Goal: Navigation & Orientation: Find specific page/section

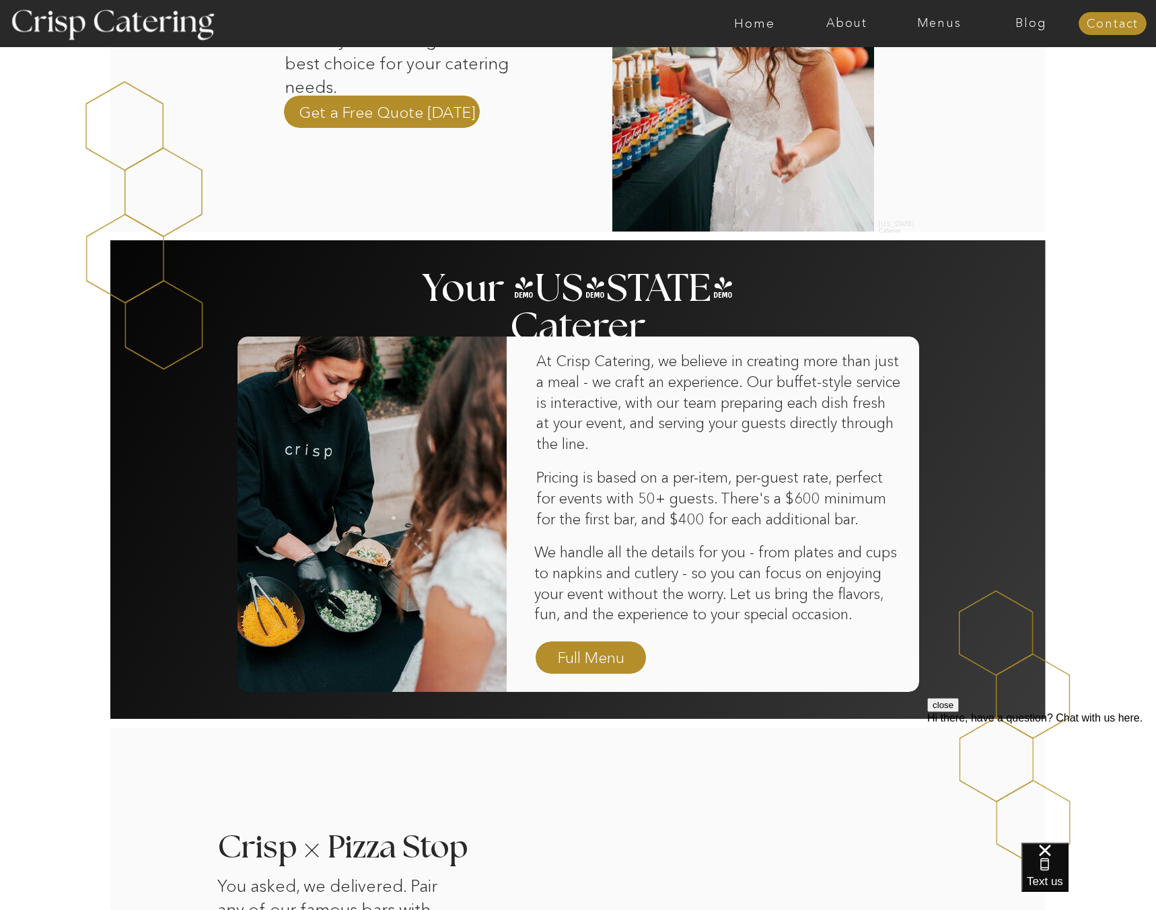
scroll to position [482, 0]
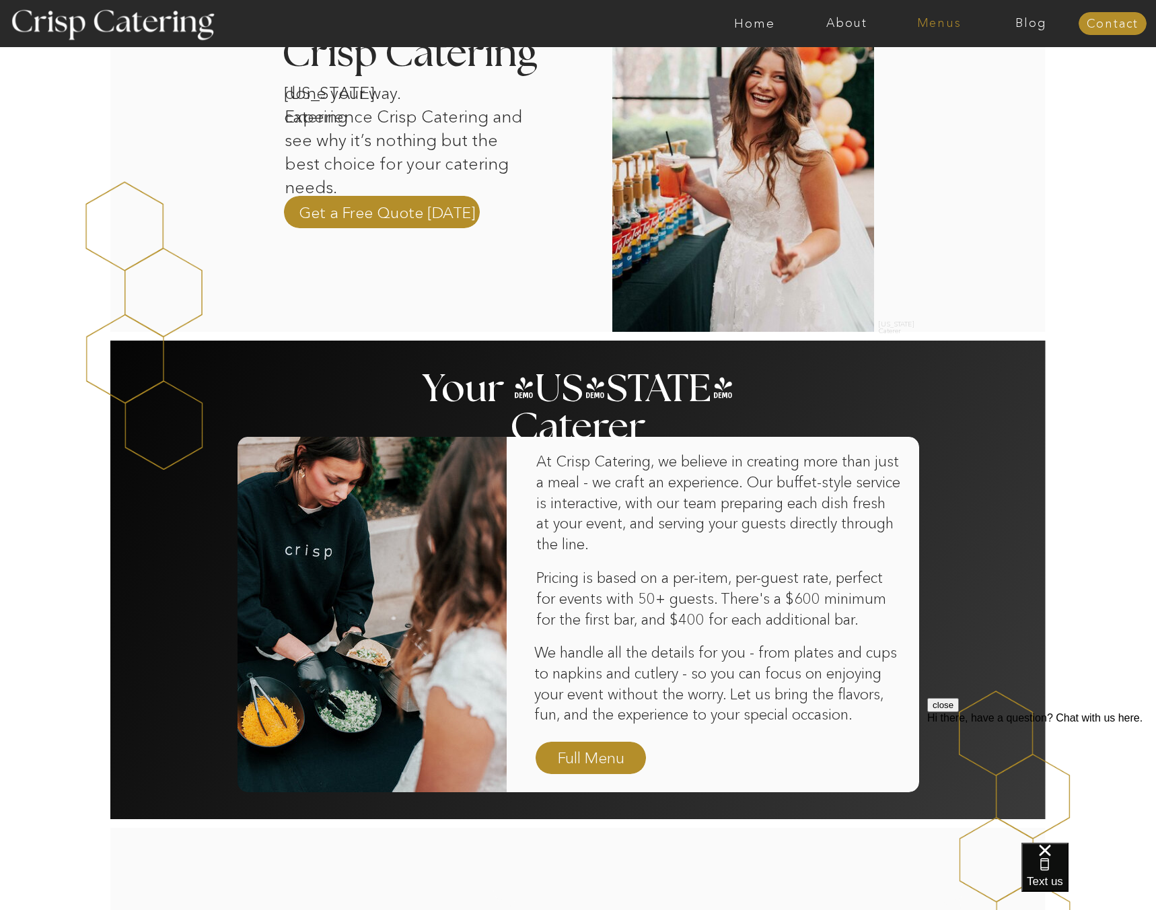
click at [942, 21] on nav "Menus" at bounding box center [939, 23] width 92 height 13
click at [941, 83] on nav "Winter (Sep-Feb)" at bounding box center [938, 79] width 110 height 13
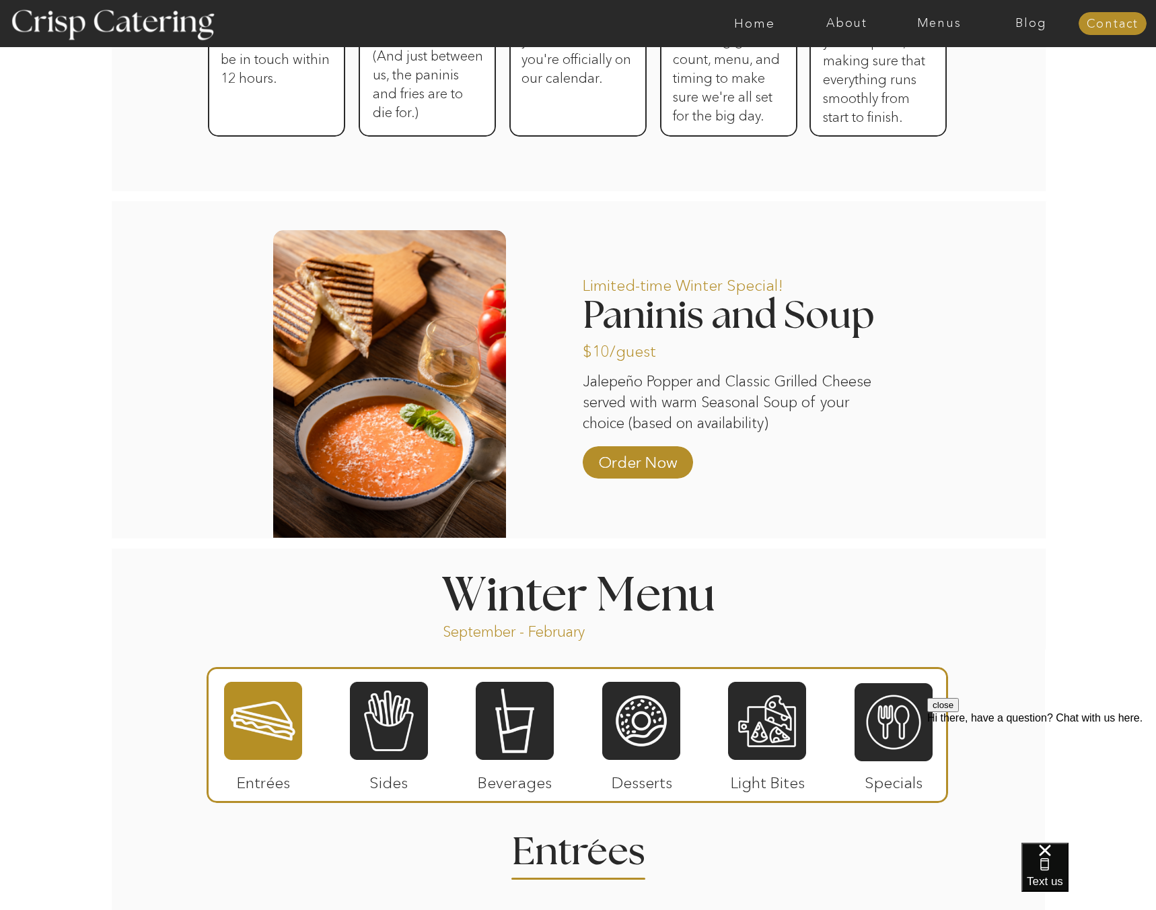
scroll to position [972, 0]
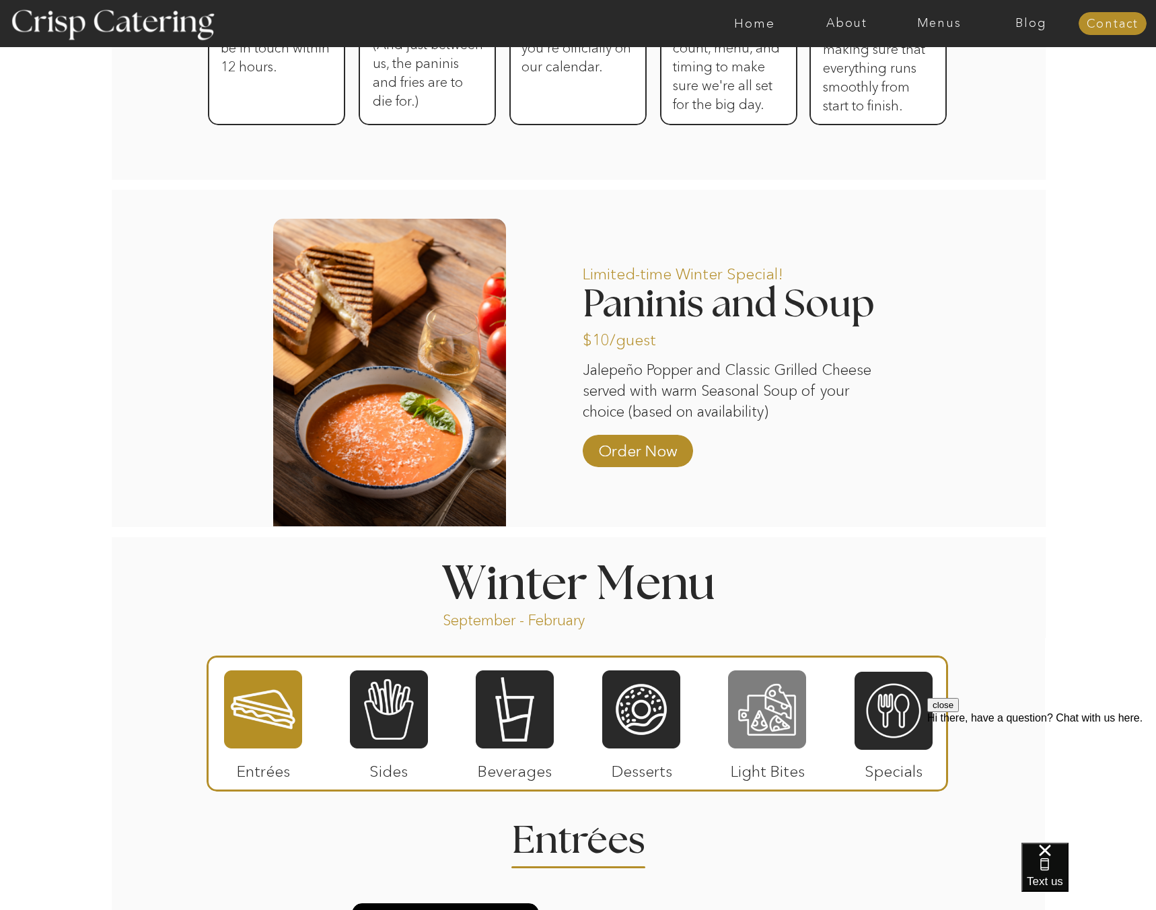
click at [799, 695] on div at bounding box center [767, 709] width 78 height 81
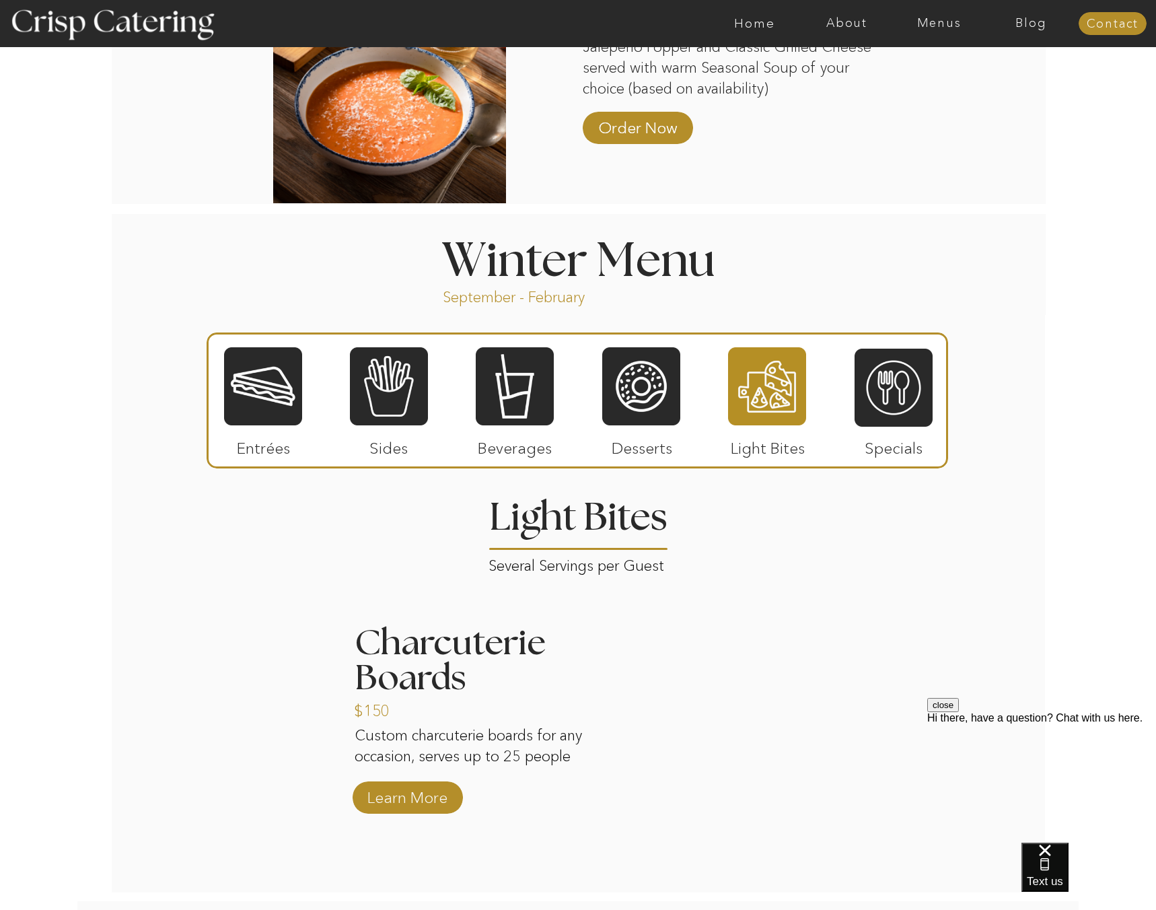
scroll to position [1293, 0]
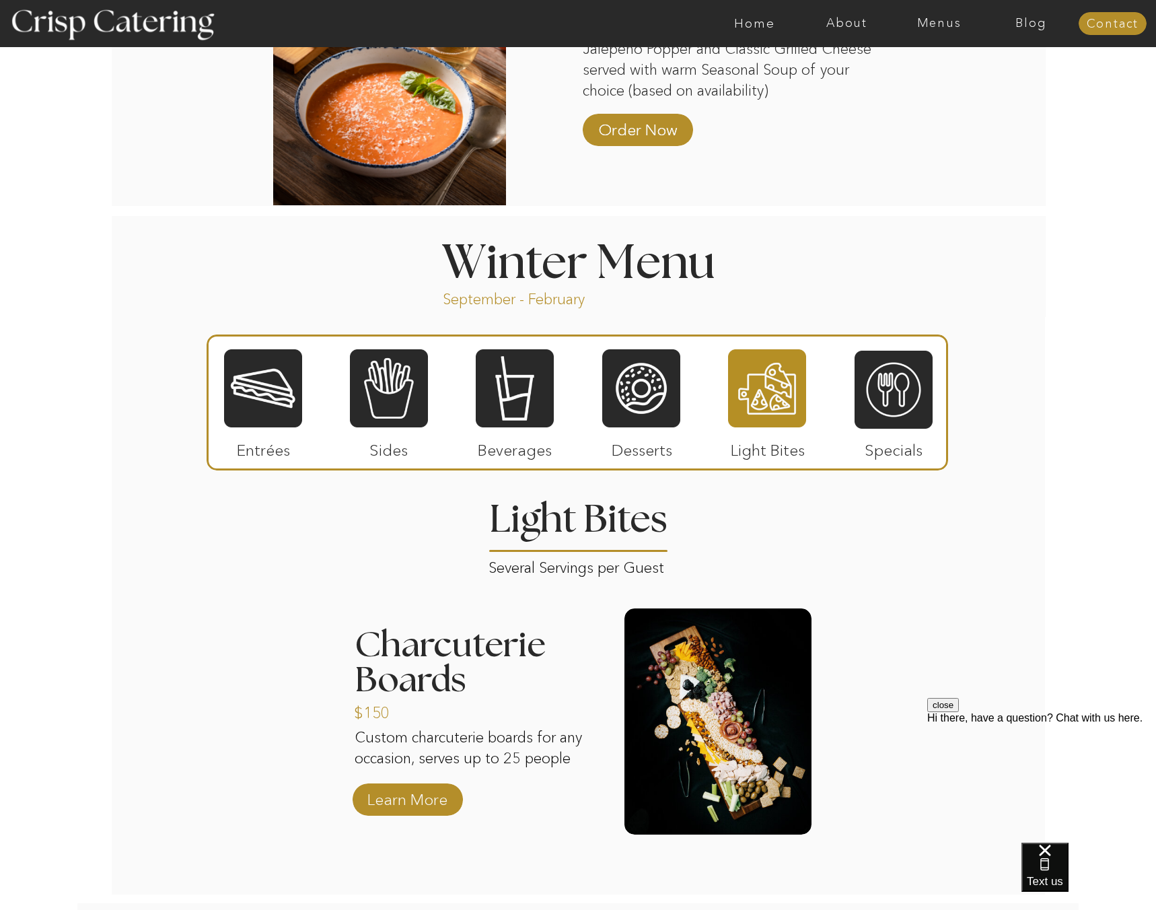
click at [878, 431] on p "Specials" at bounding box center [894, 446] width 90 height 39
click at [881, 425] on div at bounding box center [894, 389] width 78 height 81
